Goal: Transaction & Acquisition: Purchase product/service

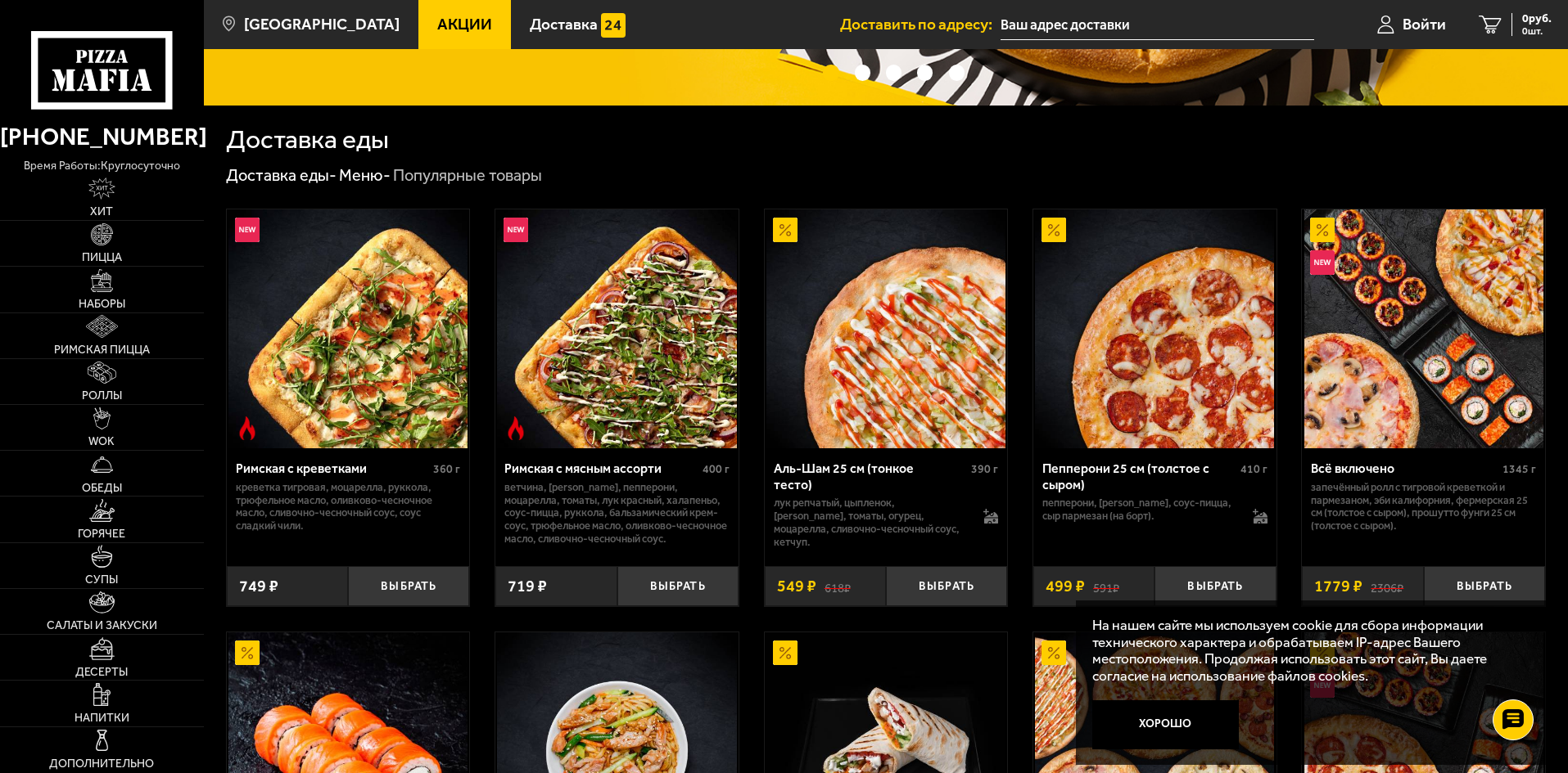
scroll to position [409, 0]
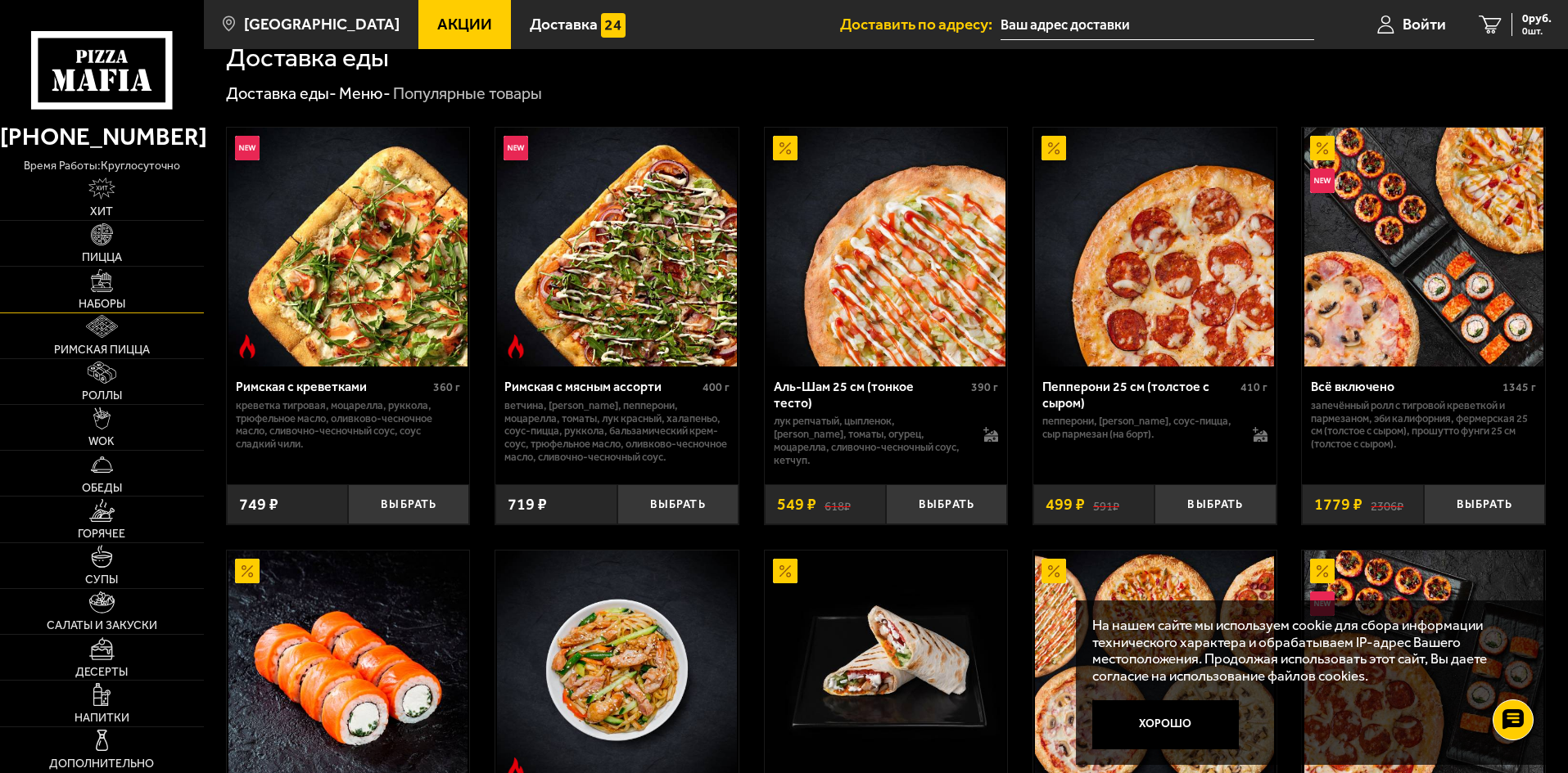
click at [116, 294] on link "Наборы" at bounding box center [102, 289] width 204 height 45
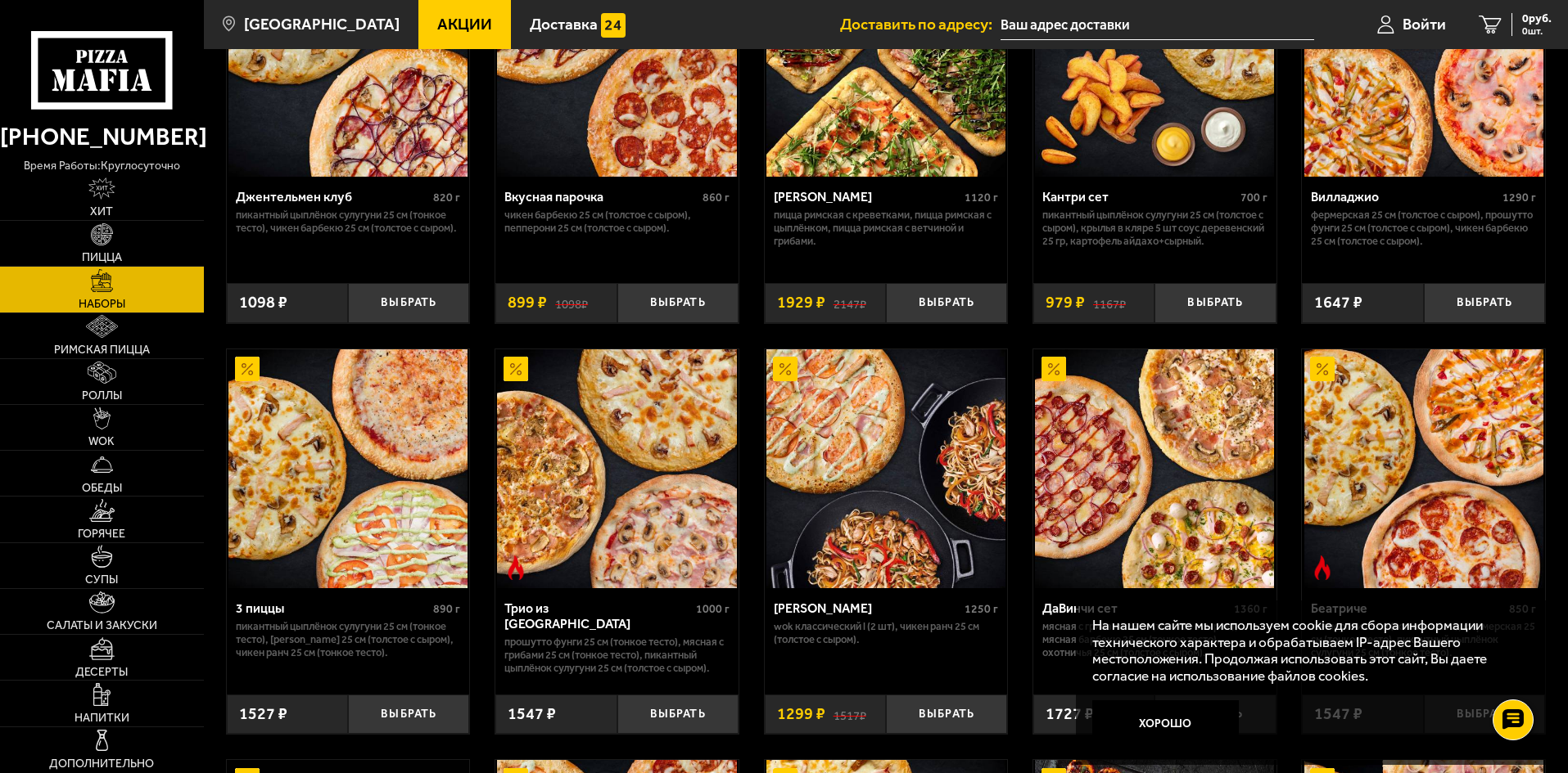
scroll to position [246, 0]
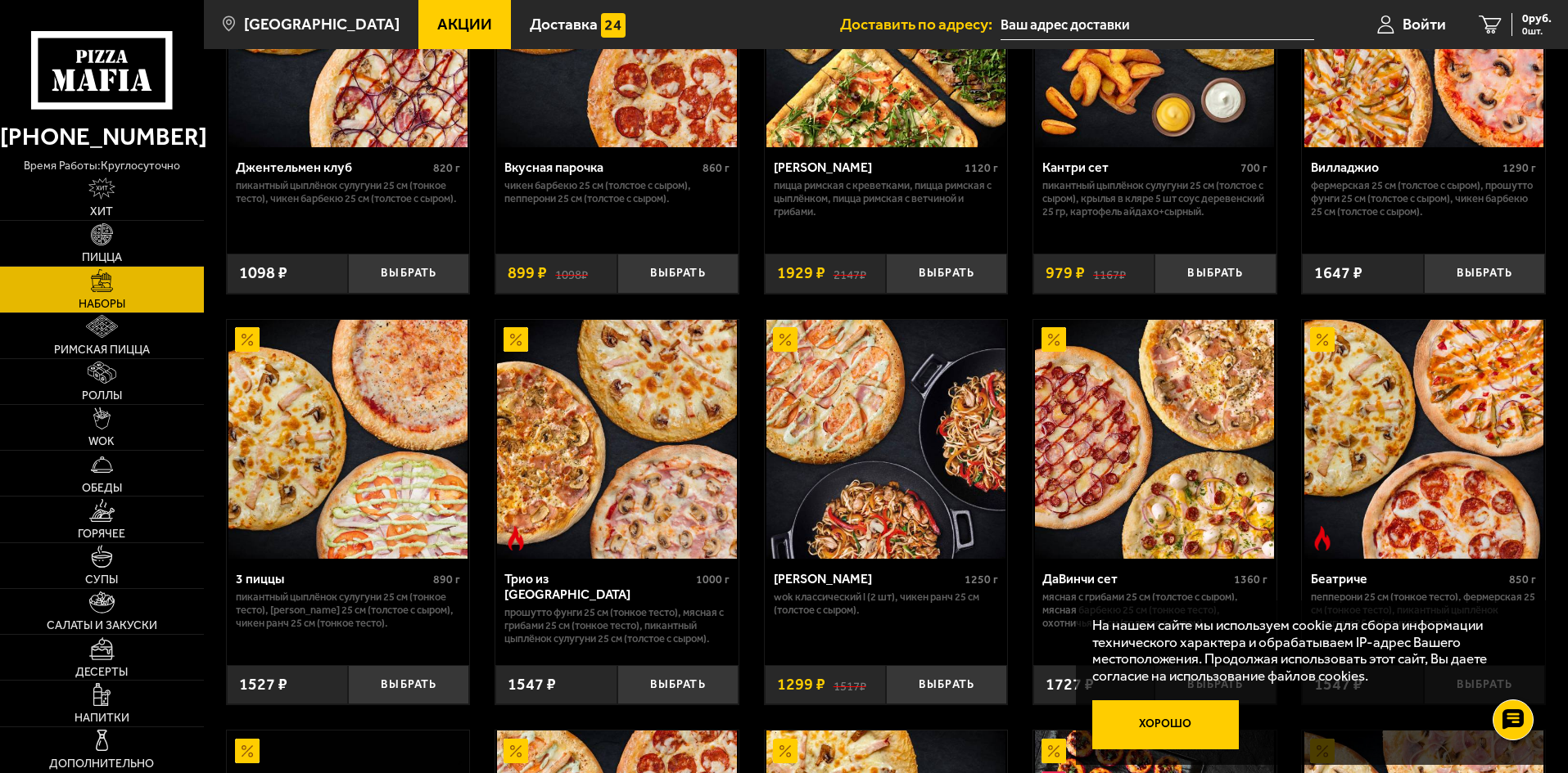
click at [1155, 729] on button "Хорошо" at bounding box center [1166, 724] width 148 height 50
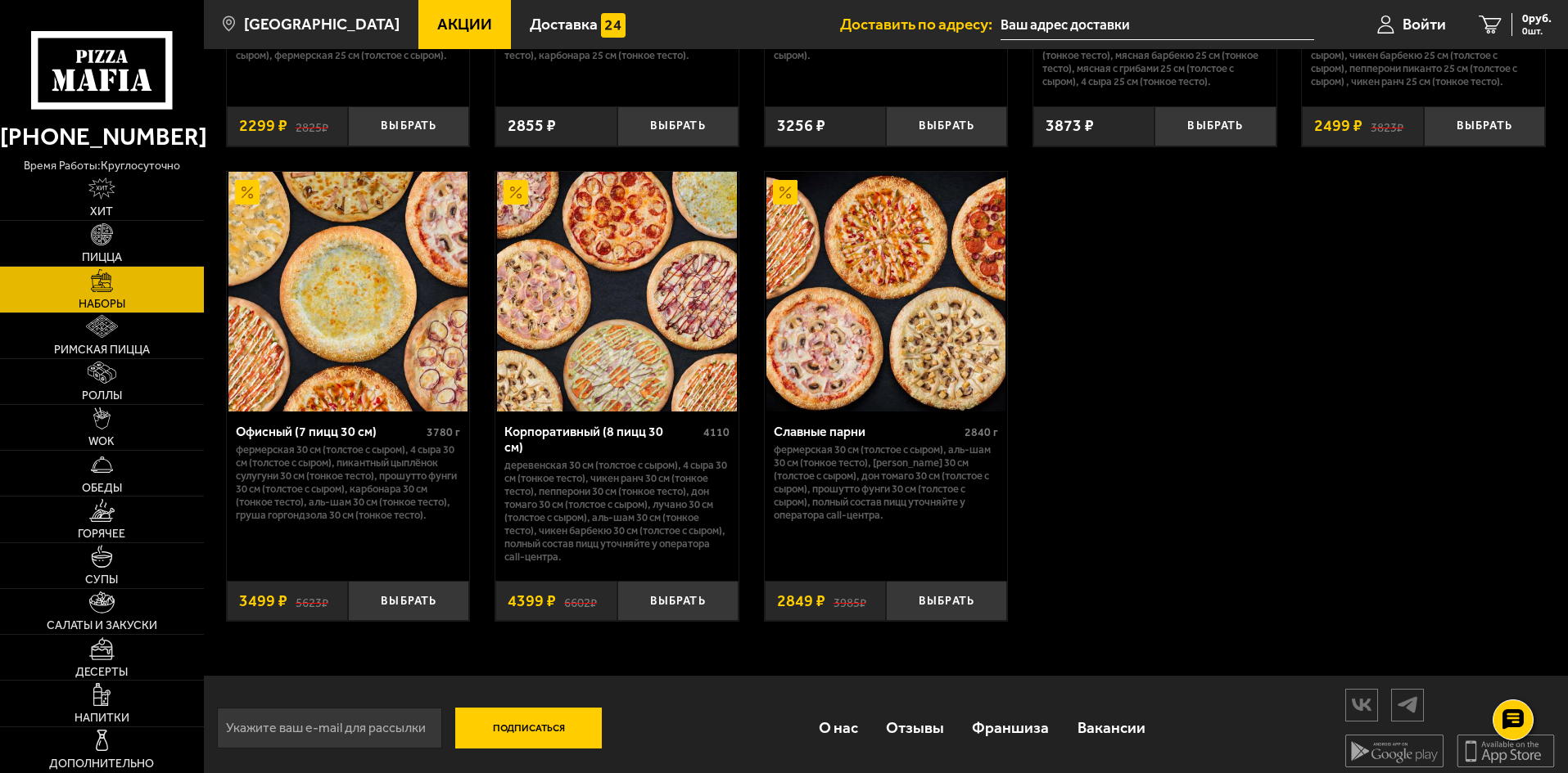
scroll to position [2504, 0]
click at [1073, 33] on input "text" at bounding box center [1157, 24] width 314 height 30
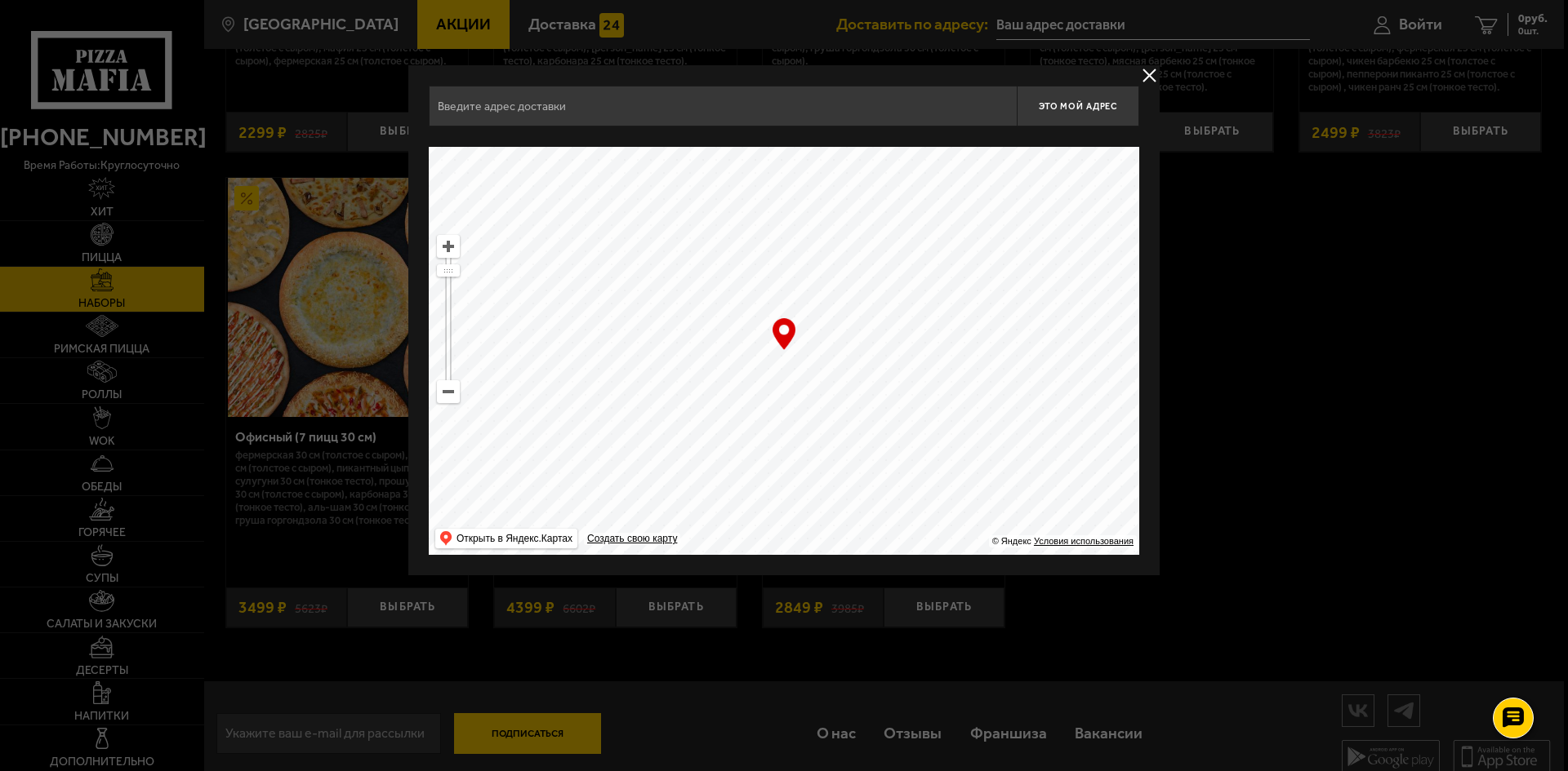
drag, startPoint x: 754, startPoint y: 428, endPoint x: 1239, endPoint y: 503, distance: 490.8
click at [455, 395] on ymaps at bounding box center [449, 392] width 21 height 21
drag, startPoint x: 643, startPoint y: 388, endPoint x: 1045, endPoint y: 532, distance: 427.0
click at [1073, 547] on ymaps "… © Яндекс Условия использования Открыть в Яндекс.Картах Создать свою карту" at bounding box center [783, 351] width 710 height 408
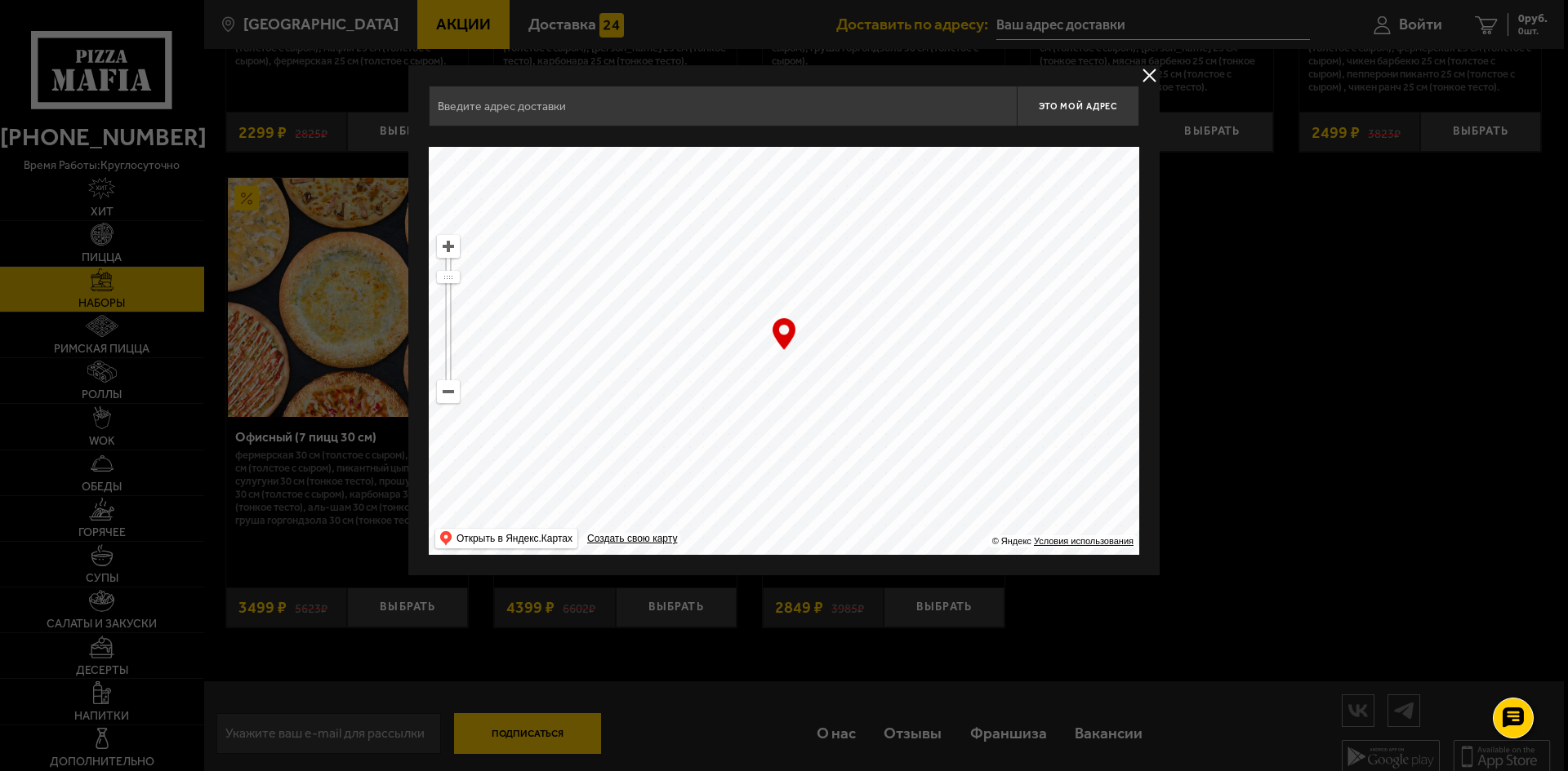
drag, startPoint x: 722, startPoint y: 380, endPoint x: 969, endPoint y: 501, distance: 275.0
click at [969, 501] on ymaps at bounding box center [783, 351] width 710 height 408
click at [455, 403] on ymaps at bounding box center [783, 351] width 710 height 408
click at [450, 398] on ymaps at bounding box center [449, 392] width 21 height 21
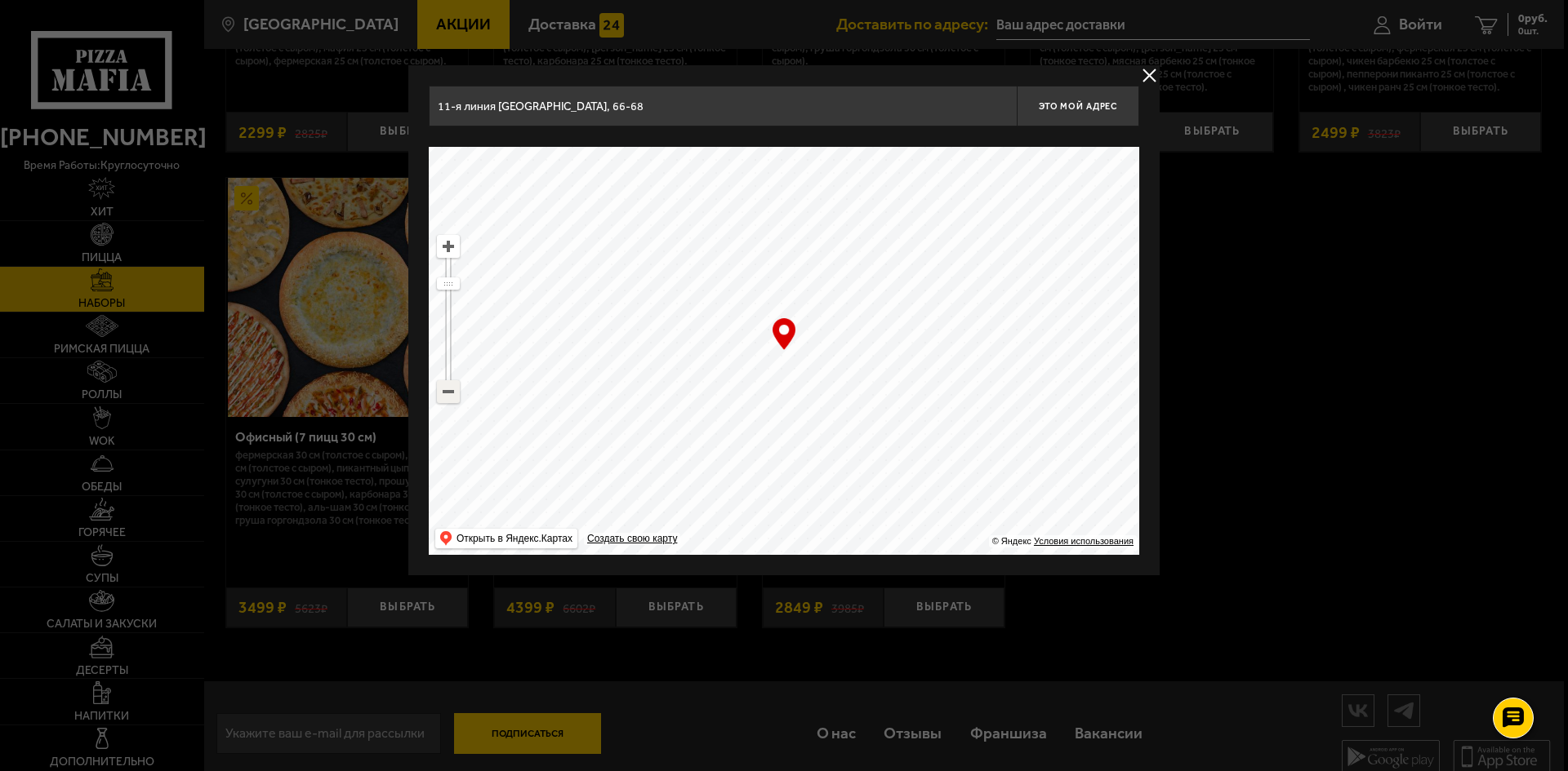
click at [450, 398] on ymaps at bounding box center [449, 392] width 21 height 21
drag, startPoint x: 581, startPoint y: 355, endPoint x: 750, endPoint y: 576, distance: 278.2
drag, startPoint x: 728, startPoint y: 337, endPoint x: 922, endPoint y: 521, distance: 267.4
click at [919, 522] on ymaps at bounding box center [783, 351] width 710 height 408
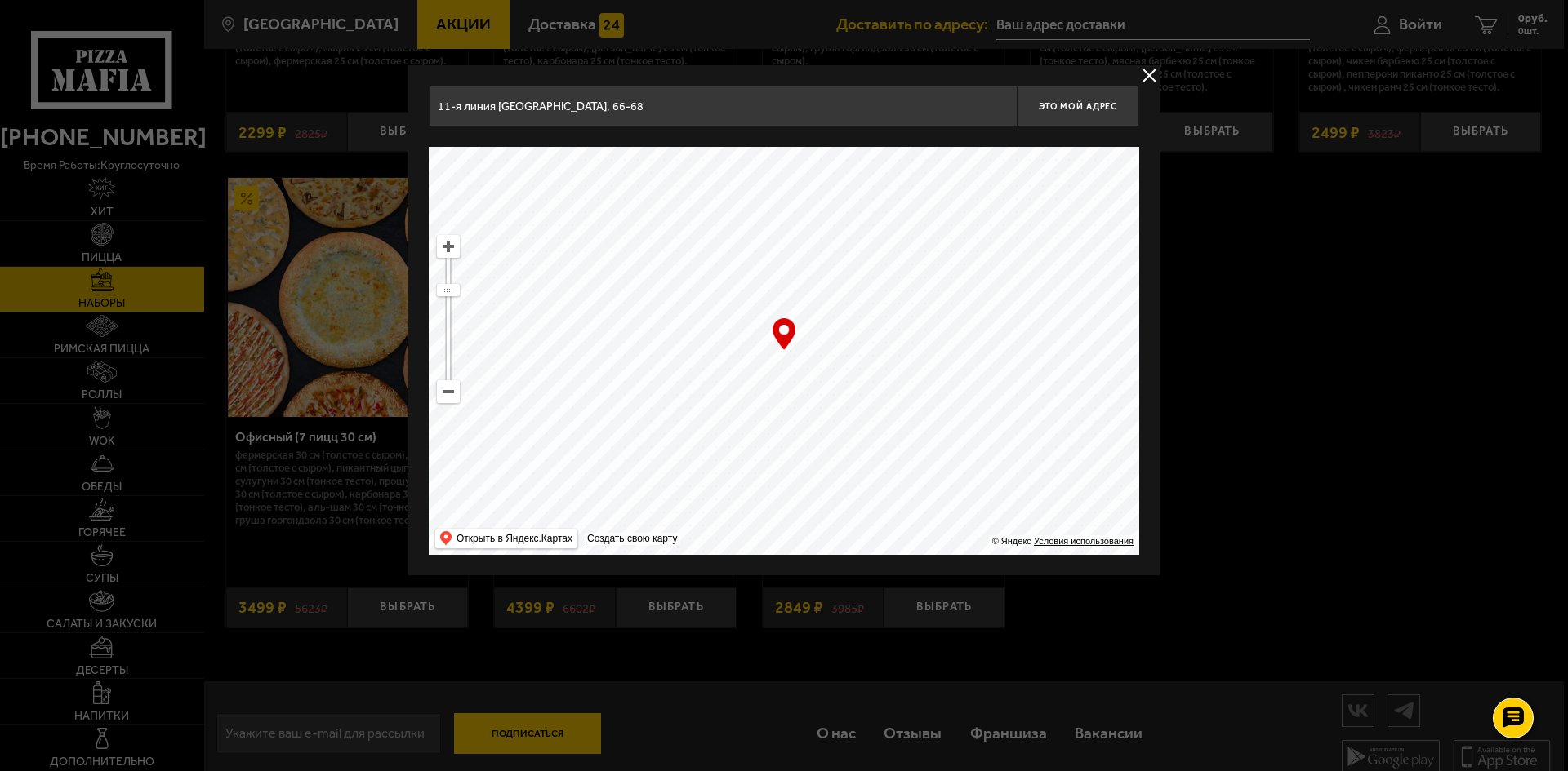
drag, startPoint x: 690, startPoint y: 355, endPoint x: 964, endPoint y: 410, distance: 279.5
click at [964, 410] on ymaps at bounding box center [783, 351] width 710 height 408
click at [456, 252] on ymaps at bounding box center [449, 247] width 21 height 21
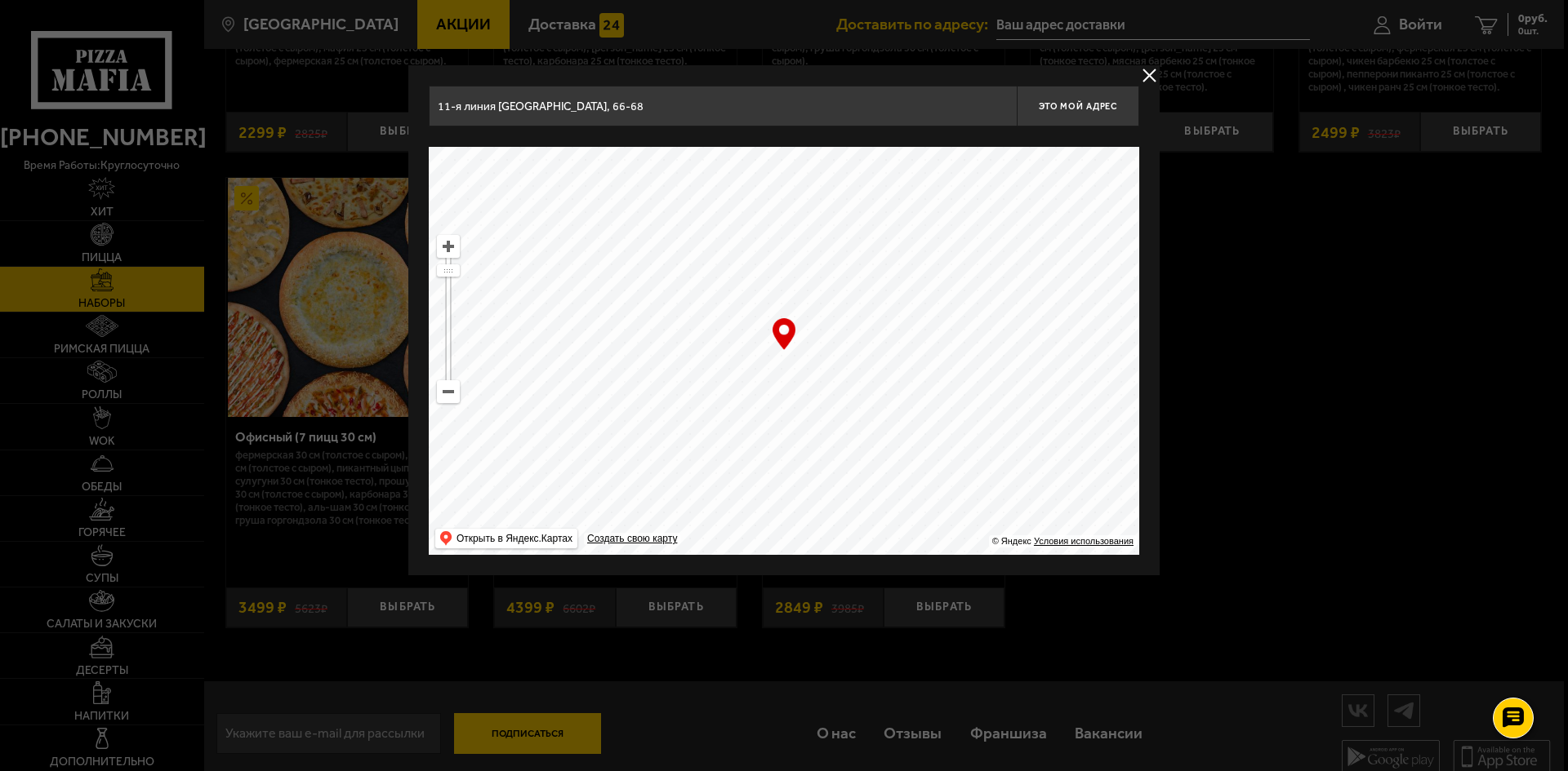
drag, startPoint x: 862, startPoint y: 438, endPoint x: 684, endPoint y: 446, distance: 178.2
click at [684, 446] on ymaps at bounding box center [783, 351] width 710 height 408
type input "[STREET_ADDRESS]"
click at [1099, 102] on span "Это мой адрес" at bounding box center [1078, 107] width 78 height 11
click at [1145, 75] on button "delivery type" at bounding box center [1149, 75] width 20 height 20
